Goal: Task Accomplishment & Management: Manage account settings

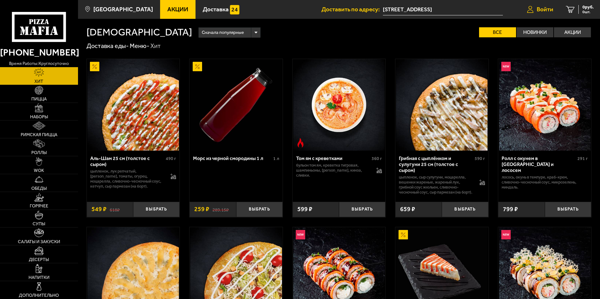
click at [544, 9] on span "Войти" at bounding box center [545, 9] width 17 height 6
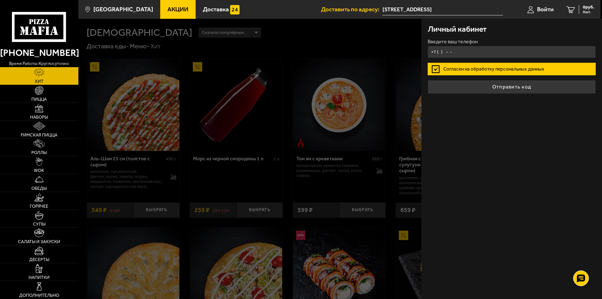
click at [468, 52] on input "+7 ( ) - -" at bounding box center [512, 52] width 168 height 12
type input "+7 (931) 536-60-77"
click at [474, 70] on label "Согласен на обработку персональных данных" at bounding box center [512, 69] width 168 height 13
click at [0, 0] on input "Согласен на обработку персональных данных" at bounding box center [0, 0] width 0 height 0
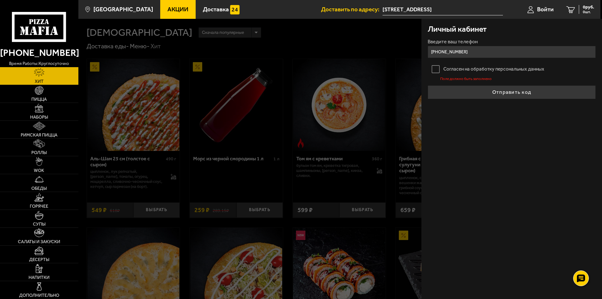
click at [432, 68] on label "Согласен на обработку персональных данных" at bounding box center [512, 69] width 168 height 13
click at [0, 0] on input "Согласен на обработку персональных данных" at bounding box center [0, 0] width 0 height 0
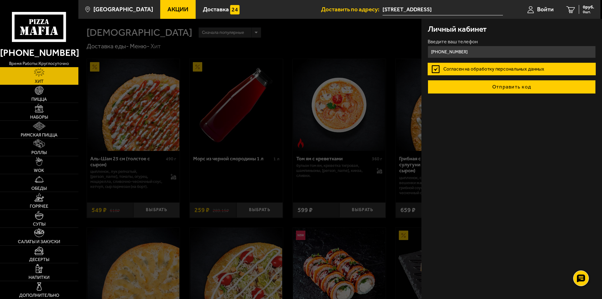
click at [486, 86] on button "Отправить код" at bounding box center [512, 87] width 168 height 14
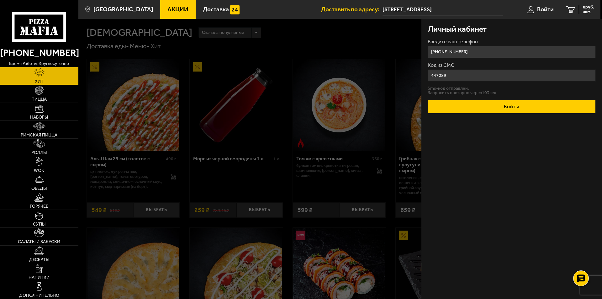
type input "447089"
click at [525, 102] on button "Войти" at bounding box center [512, 107] width 168 height 14
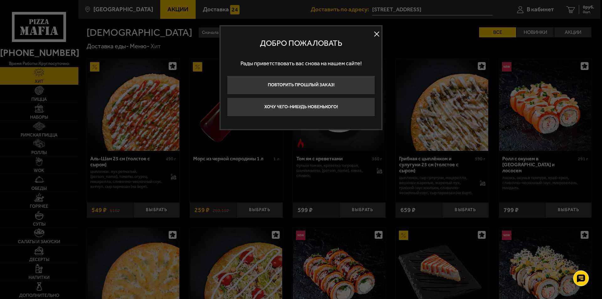
click at [376, 32] on button at bounding box center [376, 33] width 9 height 9
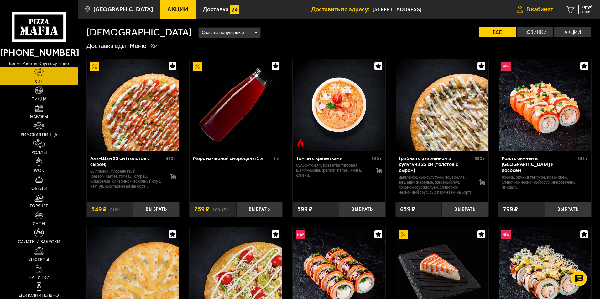
click at [530, 5] on link "В кабинет" at bounding box center [535, 9] width 49 height 19
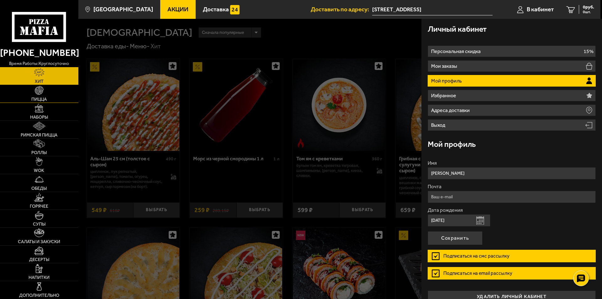
click at [38, 92] on img at bounding box center [39, 90] width 9 height 9
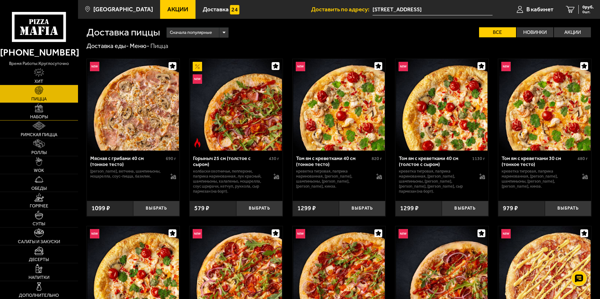
click at [39, 113] on link "Наборы" at bounding box center [39, 112] width 78 height 18
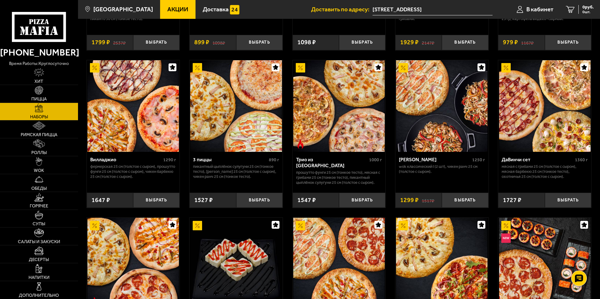
scroll to position [157, 0]
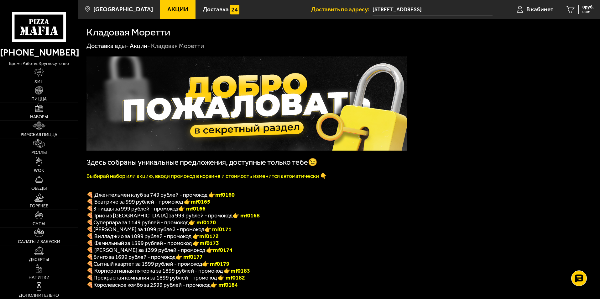
scroll to position [31, 0]
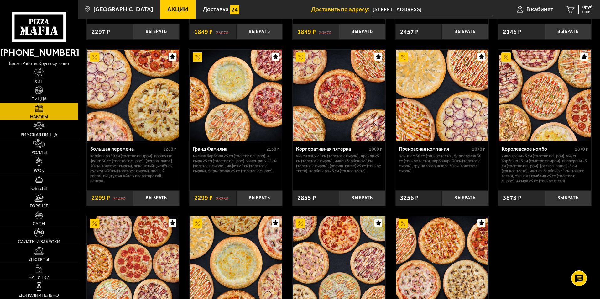
scroll to position [878, 0]
